Goal: Task Accomplishment & Management: Use online tool/utility

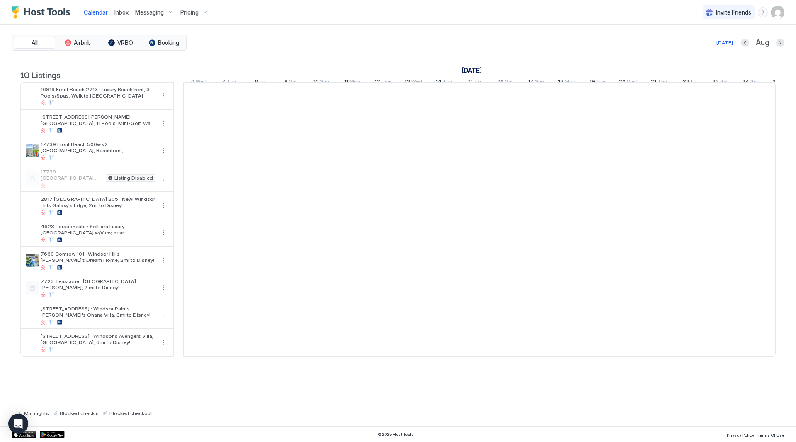
scroll to position [0, 461]
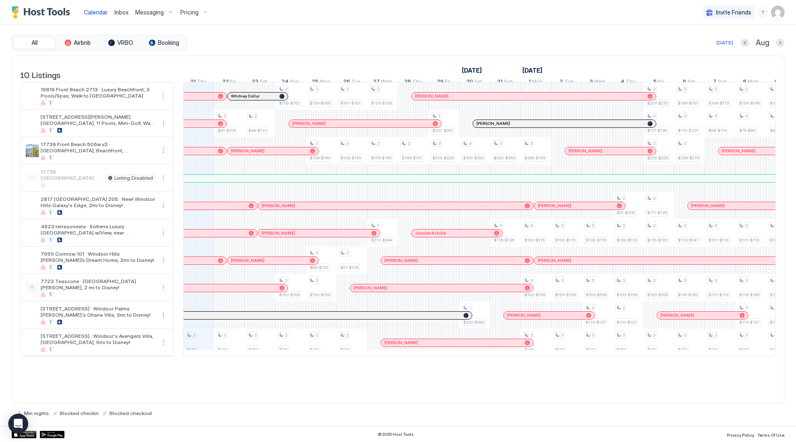
click at [218, 356] on div at bounding box center [479, 356] width 593 height 0
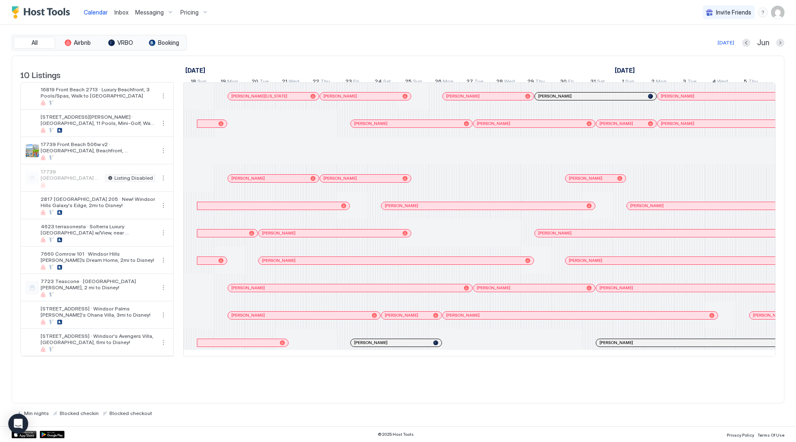
scroll to position [0, 614]
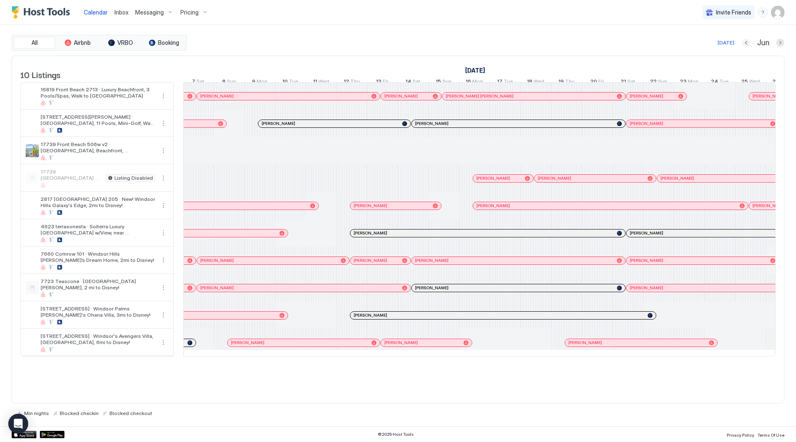
click at [746, 41] on button "Previous month" at bounding box center [746, 43] width 8 height 8
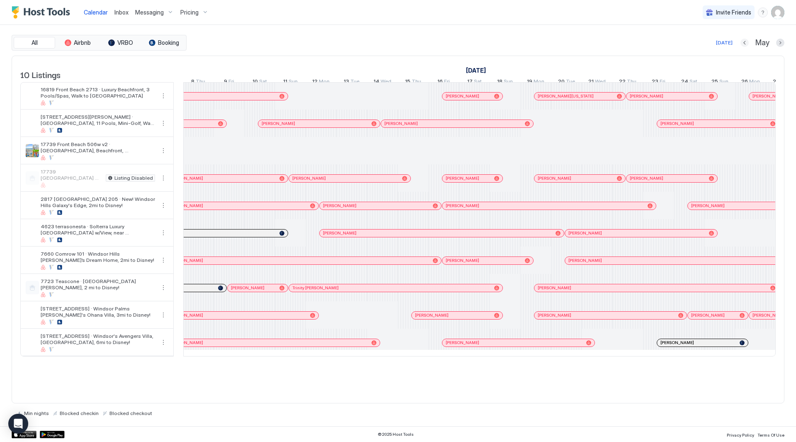
click at [746, 41] on button "Previous month" at bounding box center [745, 43] width 8 height 8
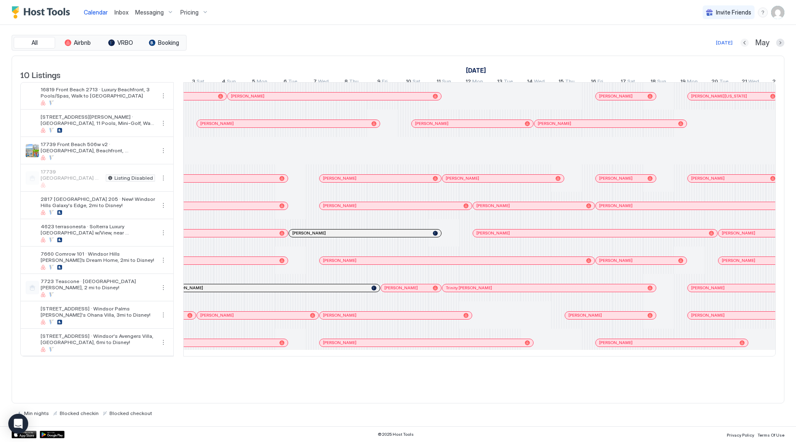
click at [746, 41] on button "Previous month" at bounding box center [745, 43] width 8 height 8
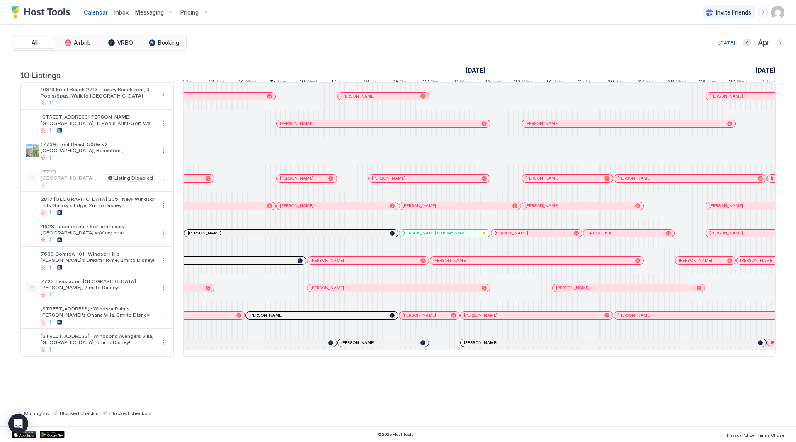
click at [780, 41] on button "Next month" at bounding box center [780, 43] width 8 height 8
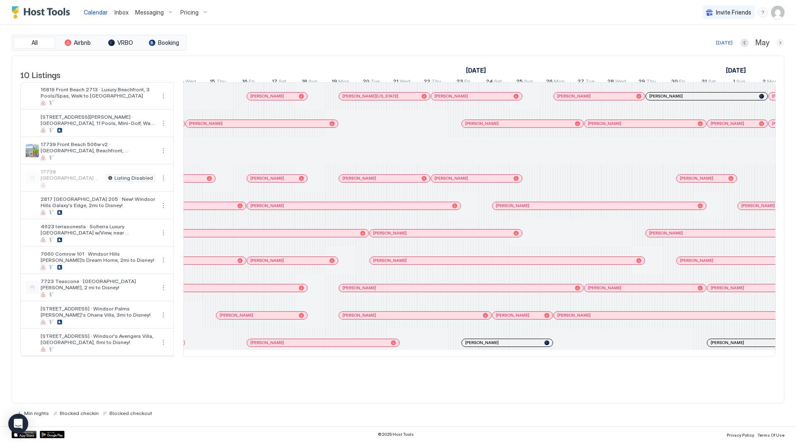
click at [777, 42] on button "Next month" at bounding box center [780, 43] width 8 height 8
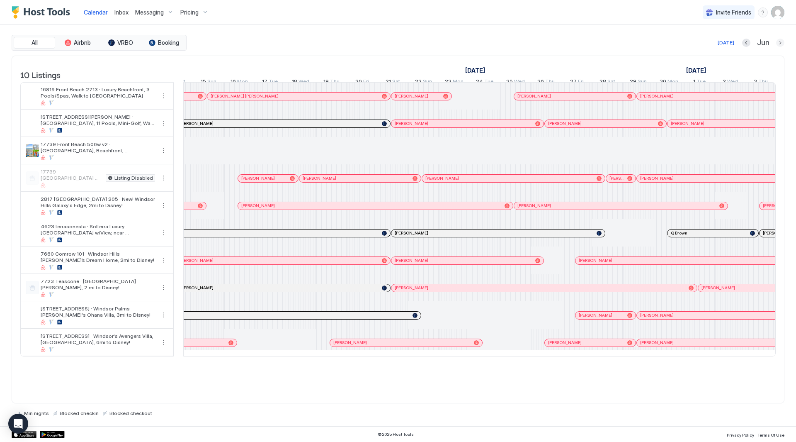
click at [783, 39] on button "Next month" at bounding box center [780, 43] width 8 height 8
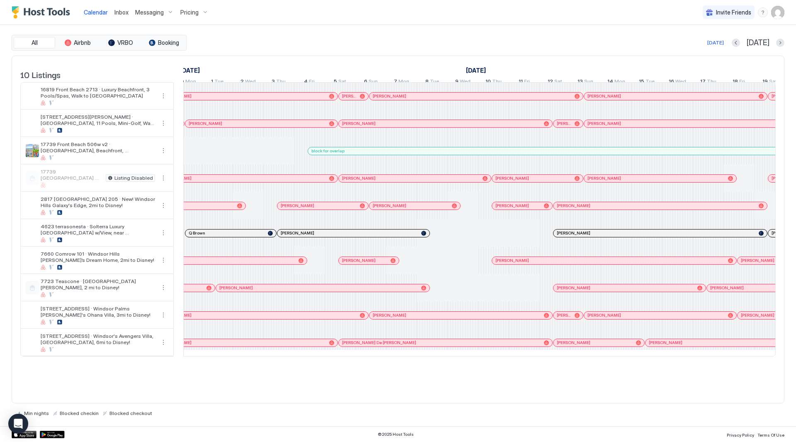
scroll to position [0, 638]
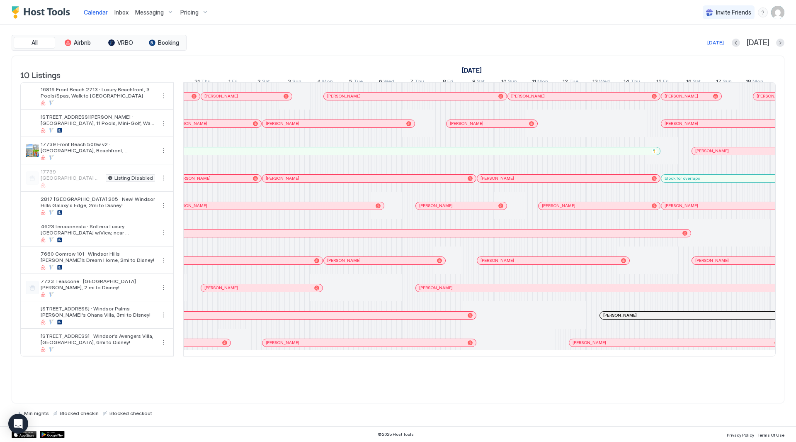
click at [597, 365] on div "10 Listings [DATE] [DATE] [DATE] 20 Sun 21 Mon 22 Tue 23 Wed 24 Thu 25 Fri 26 S…" at bounding box center [398, 210] width 772 height 309
